Goal: Task Accomplishment & Management: Manage account settings

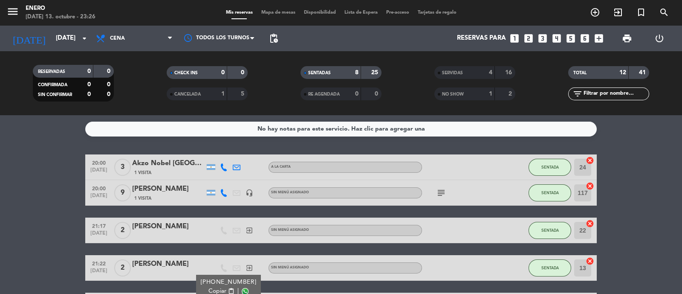
scroll to position [114, 0]
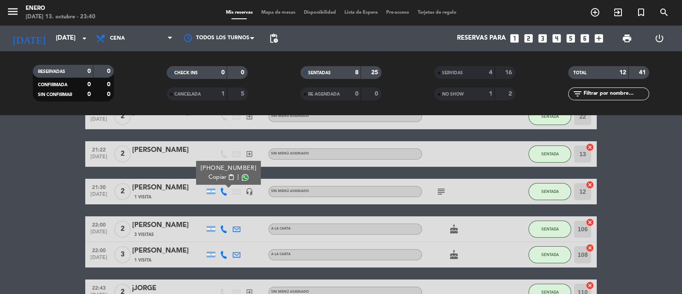
click at [459, 226] on icon "cake" at bounding box center [454, 229] width 10 height 10
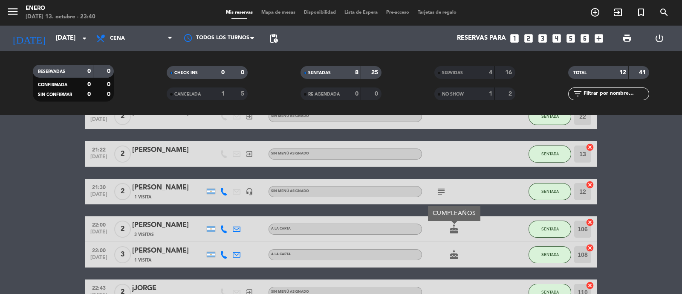
click at [459, 226] on icon "cake" at bounding box center [454, 229] width 10 height 10
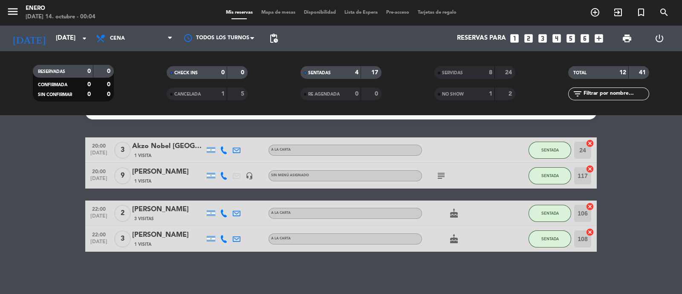
scroll to position [0, 0]
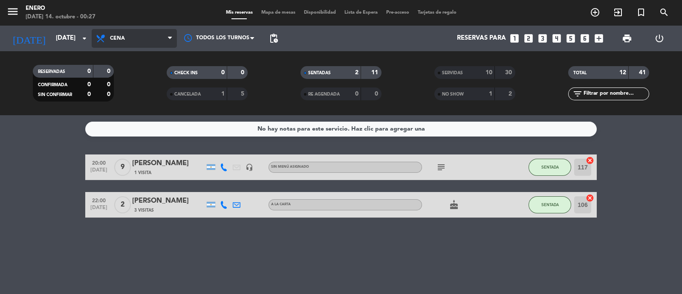
click at [121, 45] on span "Cena" at bounding box center [134, 38] width 85 height 19
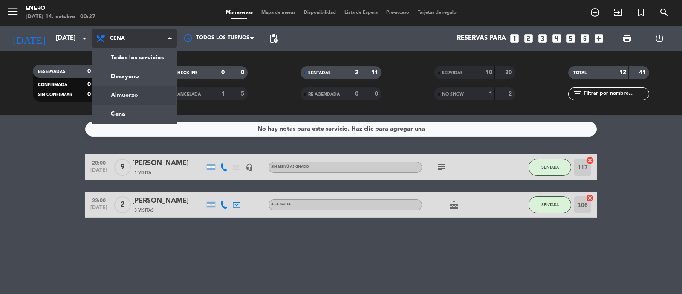
click at [133, 98] on div "menu Enero [DATE] 14. octubre - 00:27 Mis reservas Mapa de mesas Disponibilidad…" at bounding box center [341, 57] width 682 height 115
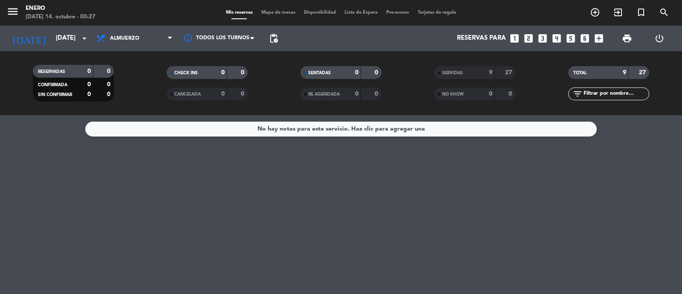
click at [480, 73] on div "9" at bounding box center [484, 73] width 17 height 10
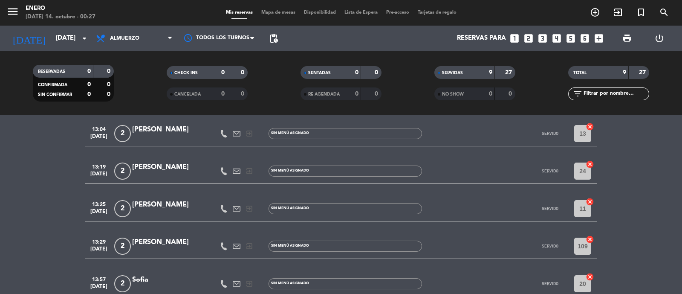
scroll to position [205, 0]
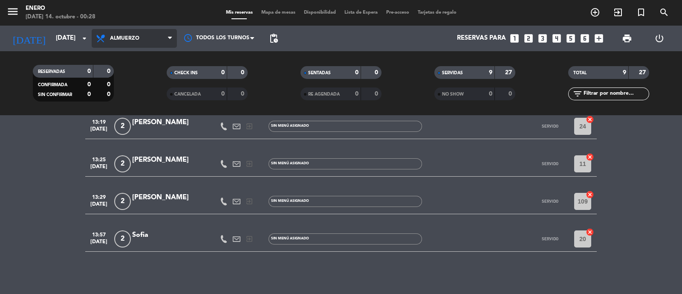
click at [153, 35] on span "Almuerzo" at bounding box center [134, 38] width 85 height 19
click at [152, 114] on div "menu Enero [DATE] 14. octubre - 00:28 Mis reservas Mapa de mesas Disponibilidad…" at bounding box center [341, 57] width 682 height 115
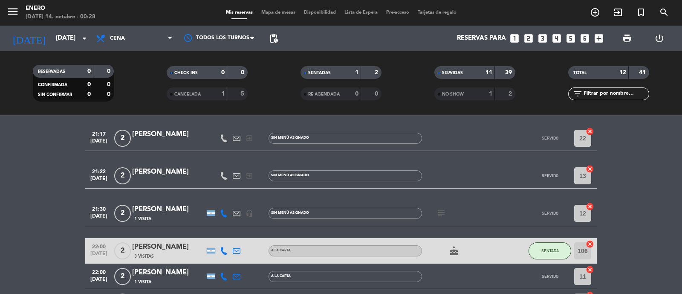
click at [480, 68] on div "11" at bounding box center [484, 73] width 17 height 10
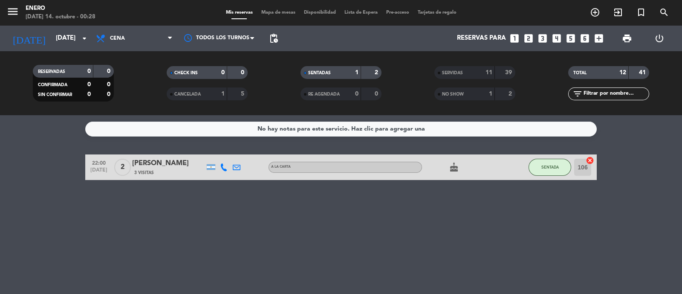
click at [480, 68] on div "11" at bounding box center [484, 73] width 17 height 10
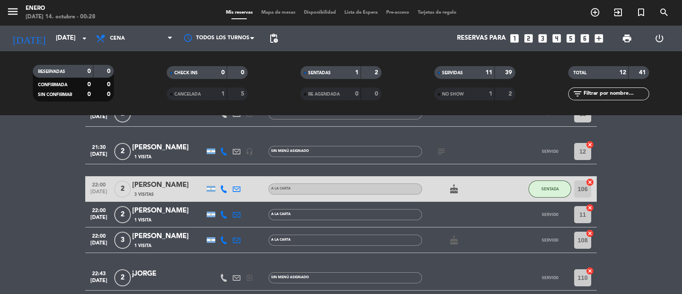
scroll to position [305, 0]
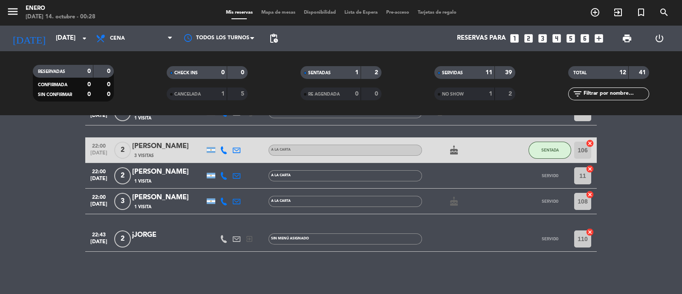
click at [478, 92] on div "1" at bounding box center [484, 94] width 17 height 10
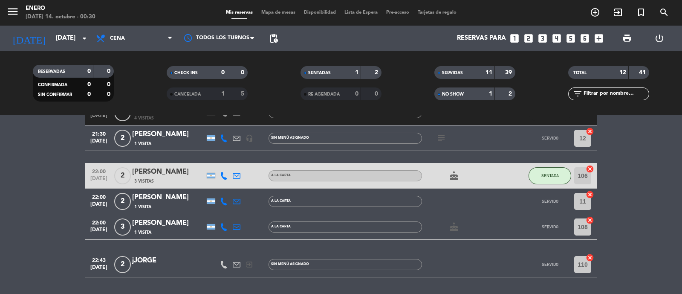
click at [460, 67] on div "SERVIDAS 11 39" at bounding box center [474, 72] width 81 height 13
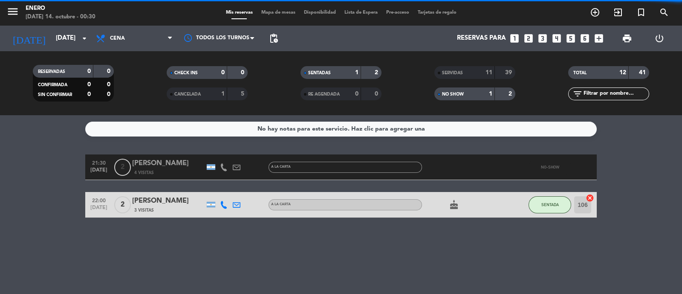
scroll to position [0, 0]
